Goal: Navigation & Orientation: Find specific page/section

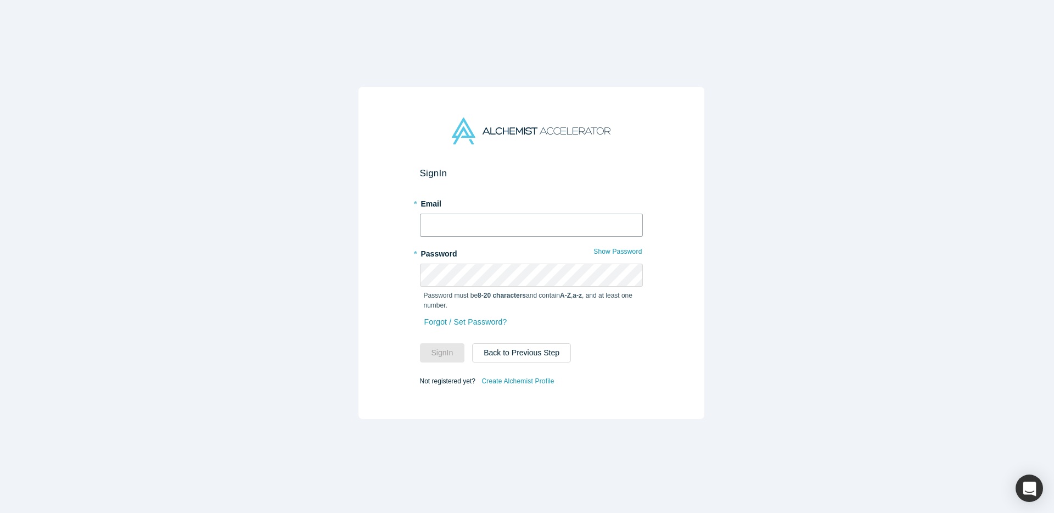
type input "[EMAIL_ADDRESS][DOMAIN_NAME]"
click at [424, 345] on button "Sign In" at bounding box center [442, 352] width 45 height 19
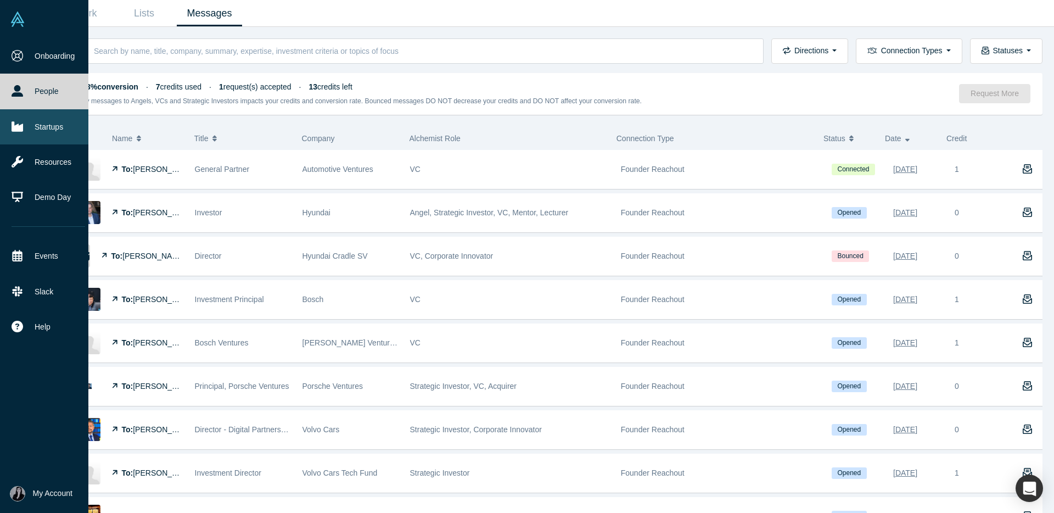
click at [43, 113] on link "Startups" at bounding box center [48, 126] width 97 height 35
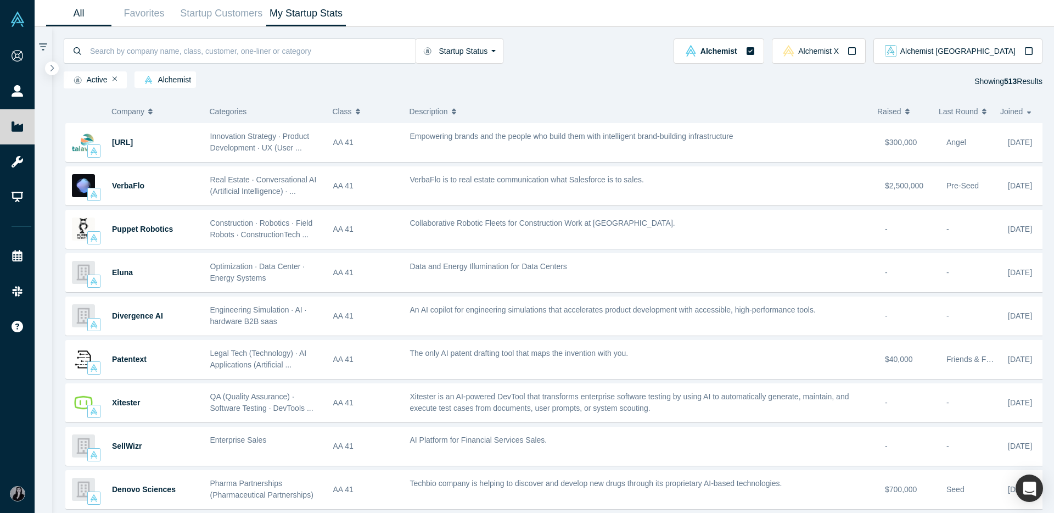
click at [316, 14] on link "My Startup Stats" at bounding box center [306, 14] width 80 height 26
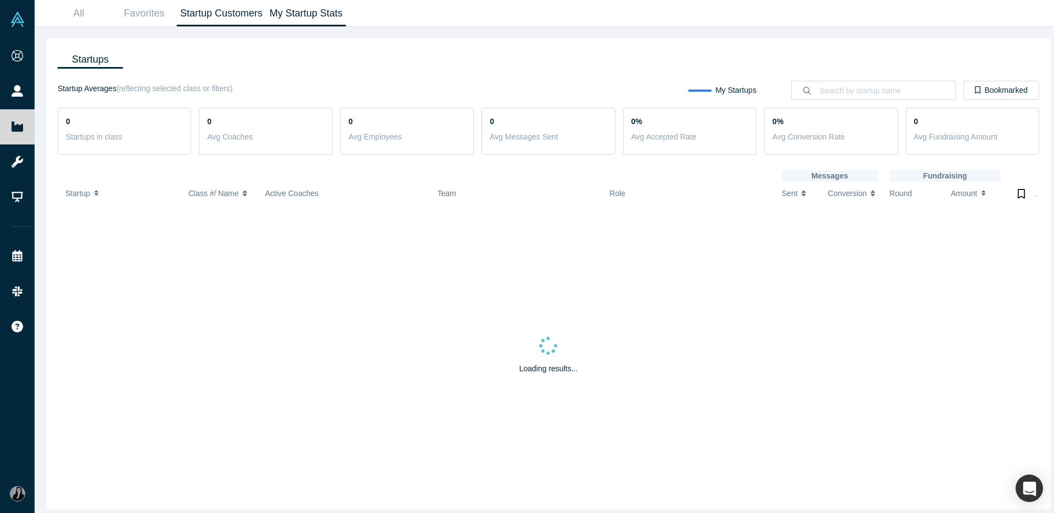
click at [205, 16] on link "Startup Customers" at bounding box center [222, 14] width 90 height 26
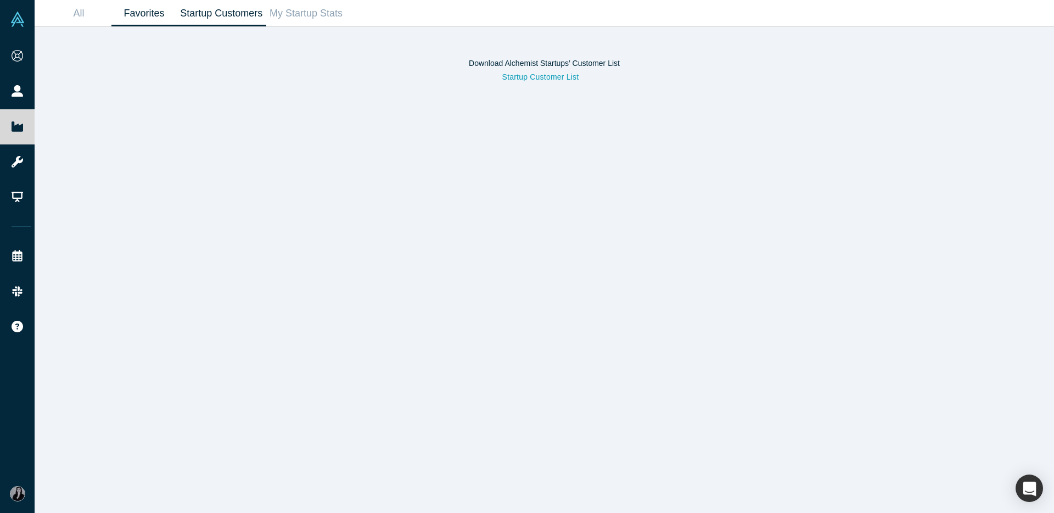
click at [152, 19] on link "Favorites" at bounding box center [143, 14] width 65 height 26
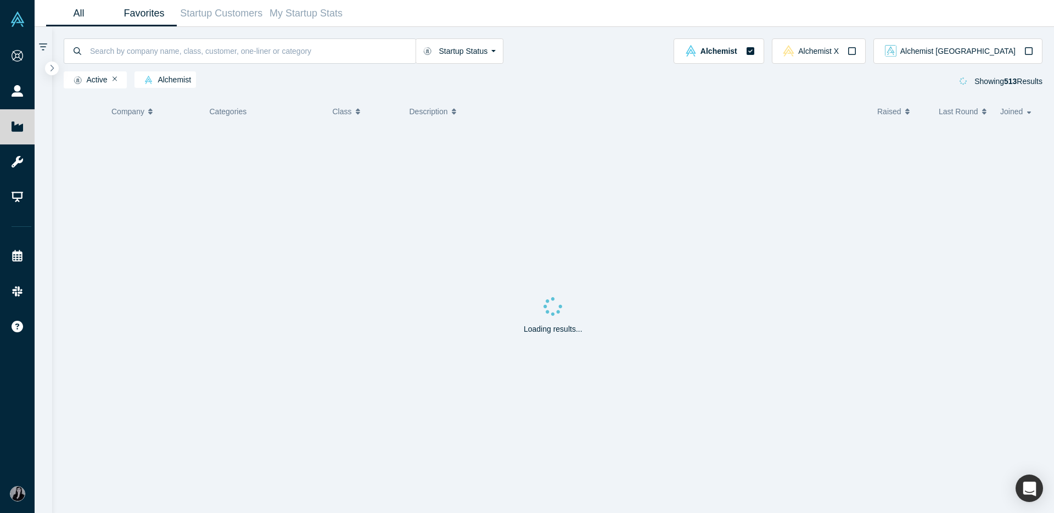
click at [90, 20] on link "All" at bounding box center [78, 14] width 65 height 26
click at [174, 48] on input at bounding box center [252, 51] width 327 height 26
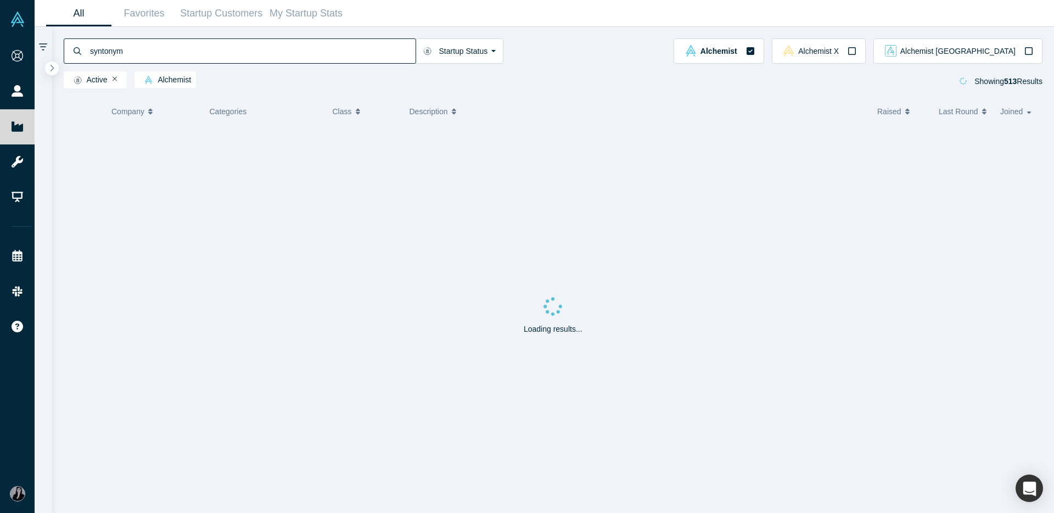
type input "syntonym"
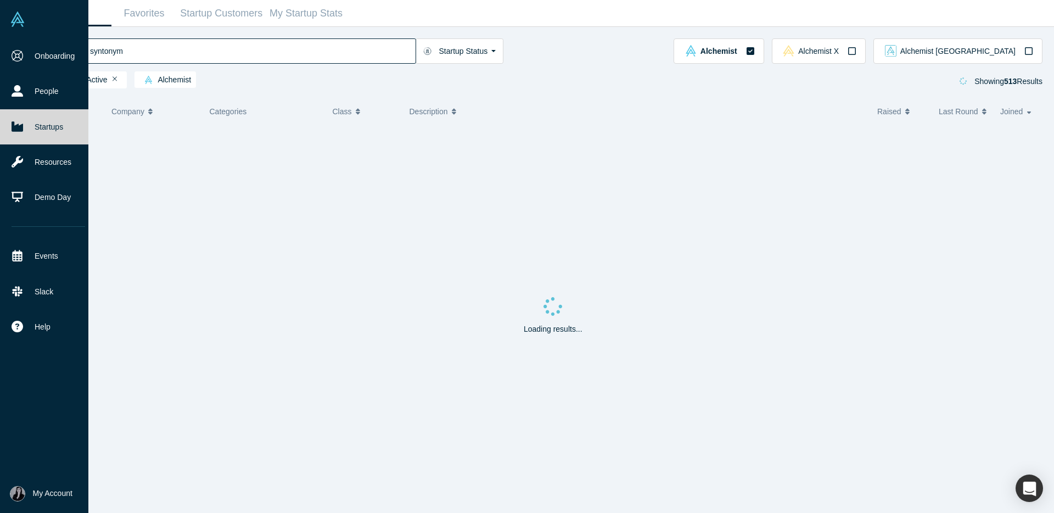
click at [62, 488] on span "My Account" at bounding box center [53, 494] width 40 height 12
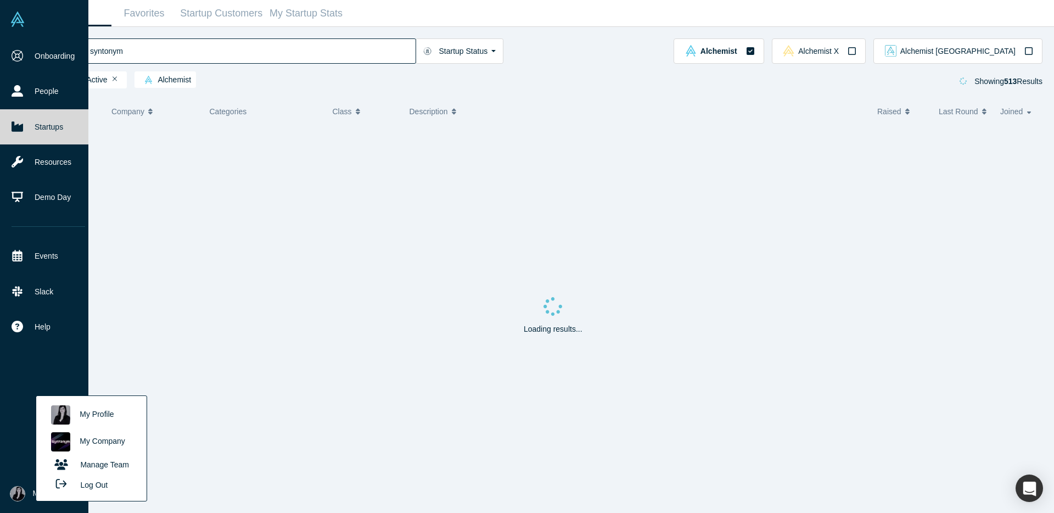
click at [115, 445] on link "My Company" at bounding box center [91, 441] width 91 height 27
